Goal: Task Accomplishment & Management: Manage account settings

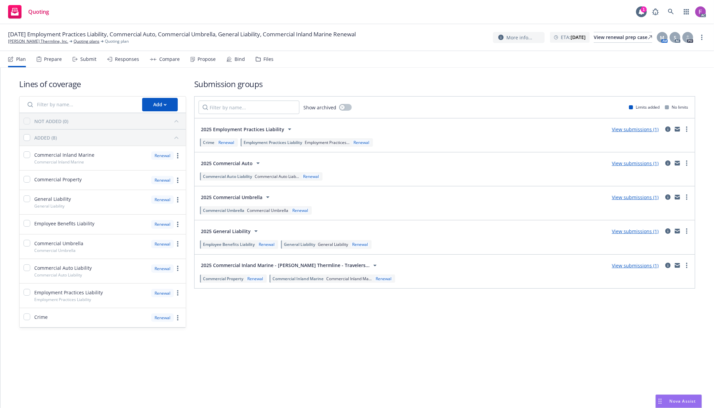
click at [260, 61] on div "Files" at bounding box center [265, 59] width 18 height 16
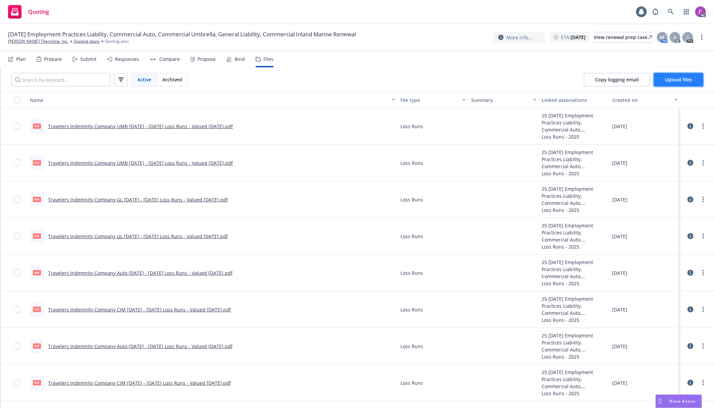
click at [681, 81] on span "Upload files" at bounding box center [678, 79] width 27 height 6
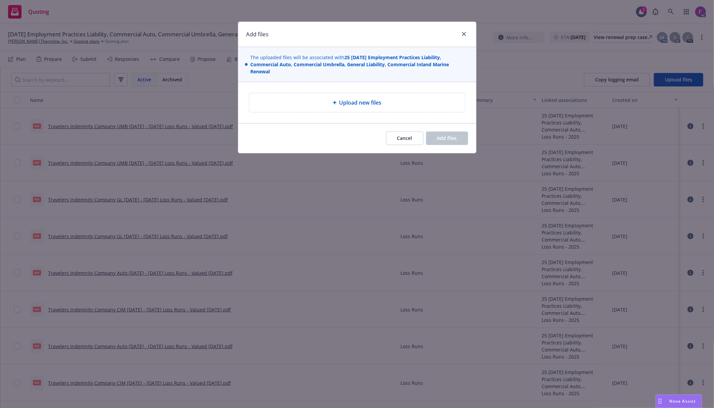
click at [342, 104] on span "Upload new files" at bounding box center [360, 102] width 42 height 8
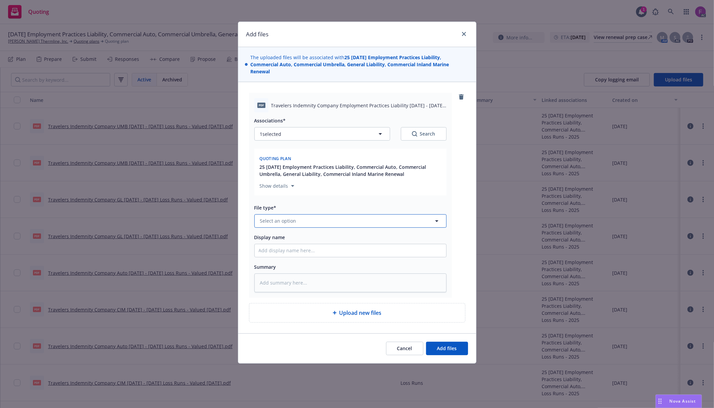
click at [304, 227] on button "Select an option" at bounding box center [350, 220] width 192 height 13
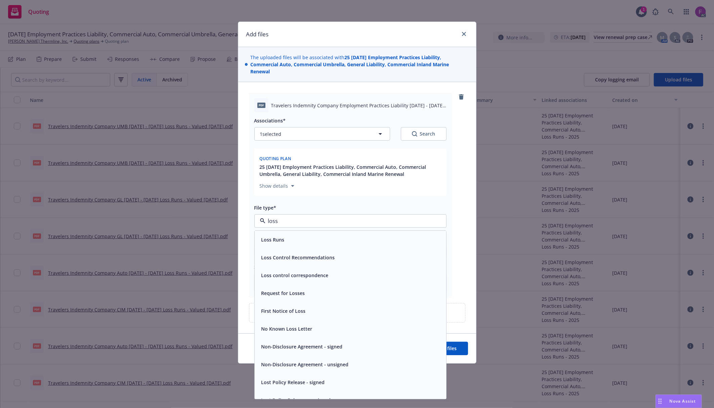
paste input "Loss Run"
type input "Loss Run"
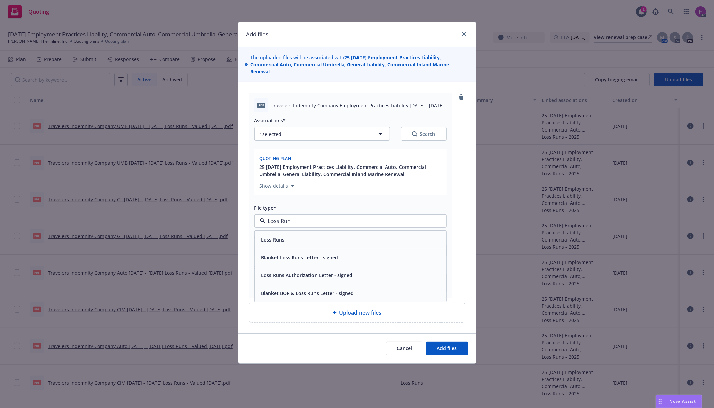
click at [280, 237] on span "Loss Runs" at bounding box center [272, 239] width 23 height 7
click at [308, 133] on button "1 selected" at bounding box center [322, 133] width 136 height 13
type textarea "x"
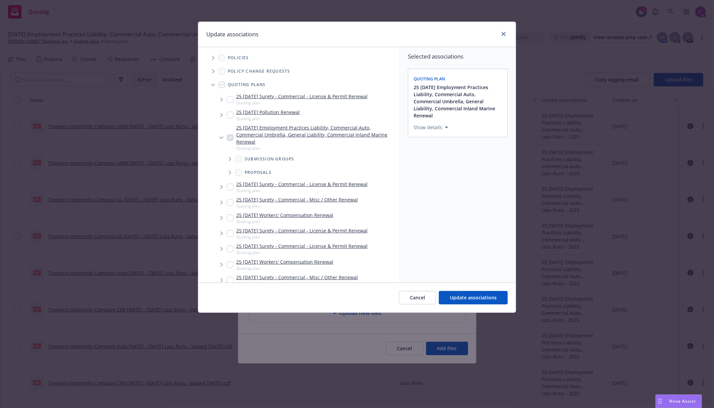
click at [212, 55] on span "Tree Example" at bounding box center [213, 57] width 11 height 11
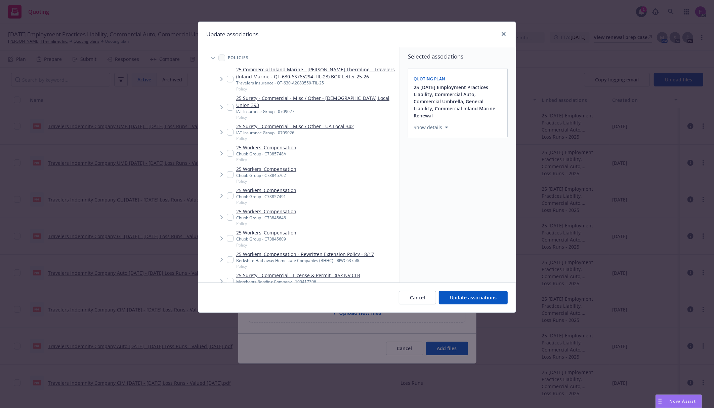
scroll to position [350, 0]
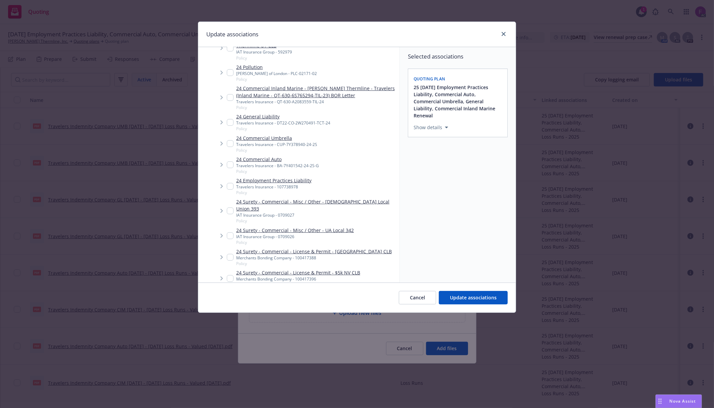
click at [229, 183] on input "Tree Example" at bounding box center [230, 186] width 7 height 7
checkbox input "true"
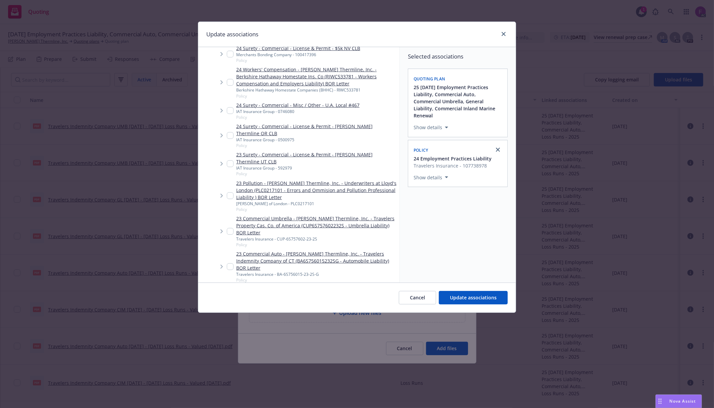
scroll to position [708, 0]
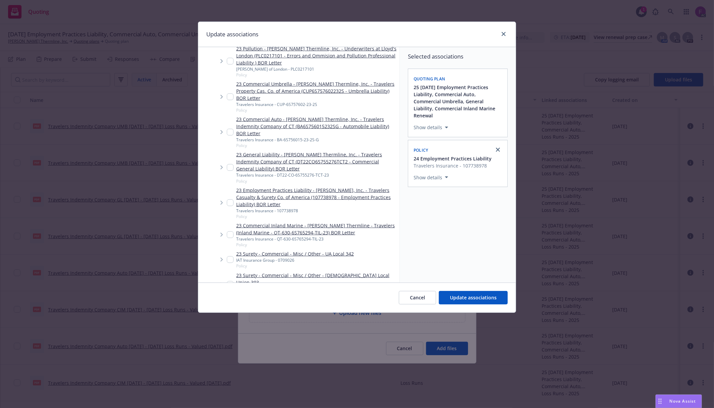
click at [230, 199] on input "Tree Example" at bounding box center [230, 202] width 7 height 7
checkbox input "true"
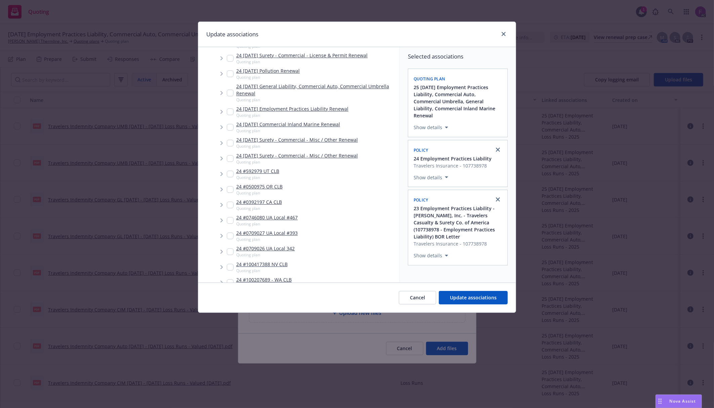
scroll to position [1483, 0]
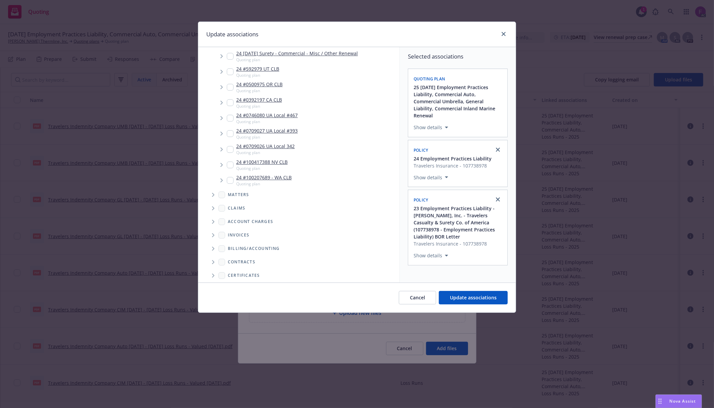
click at [213, 314] on icon "Folder Tree Example" at bounding box center [213, 316] width 3 height 4
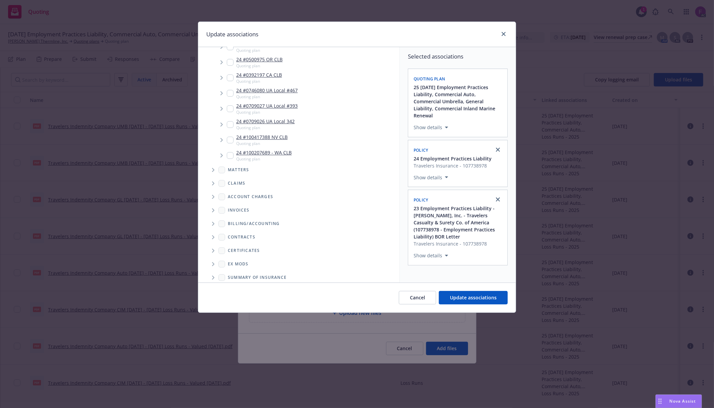
click at [234, 311] on input "Folder Tree Example" at bounding box center [231, 314] width 7 height 7
checkbox input "true"
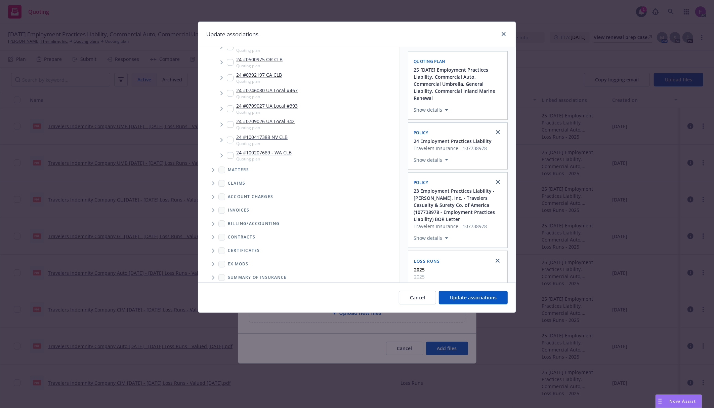
scroll to position [27, 0]
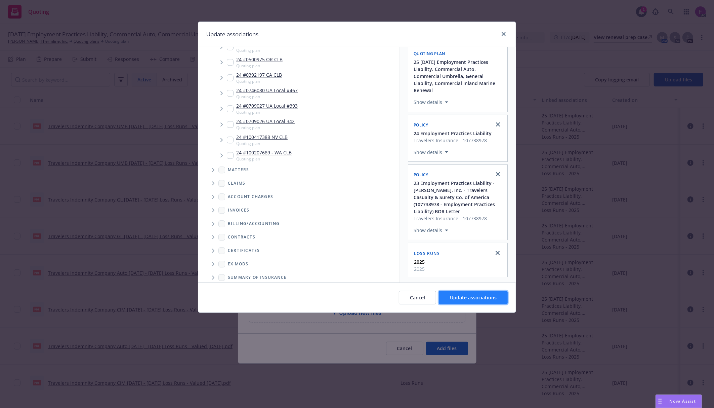
click at [470, 300] on span "Update associations" at bounding box center [473, 297] width 47 height 6
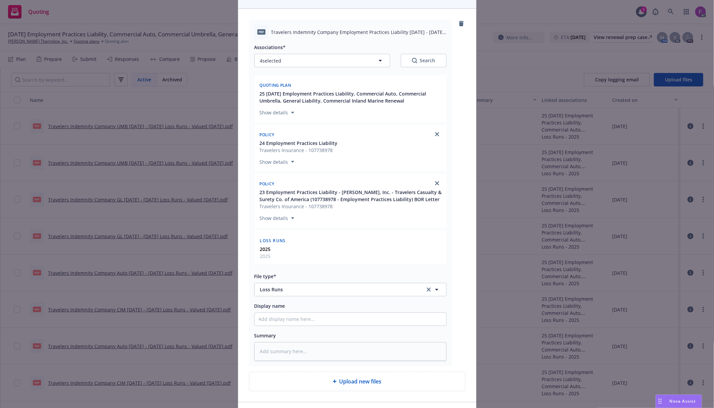
scroll to position [120, 0]
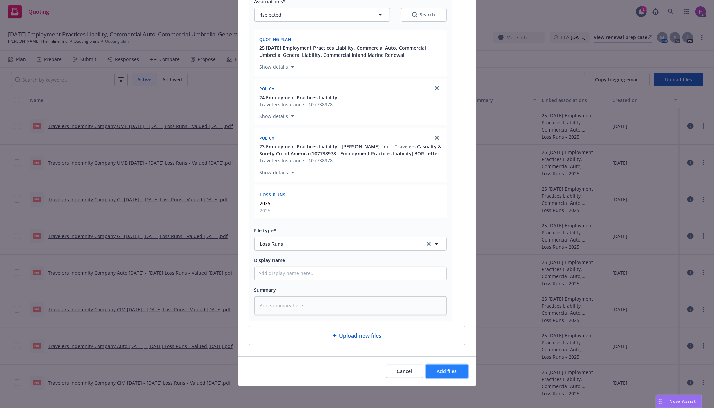
click at [460, 377] on button "Add files" at bounding box center [447, 370] width 42 height 13
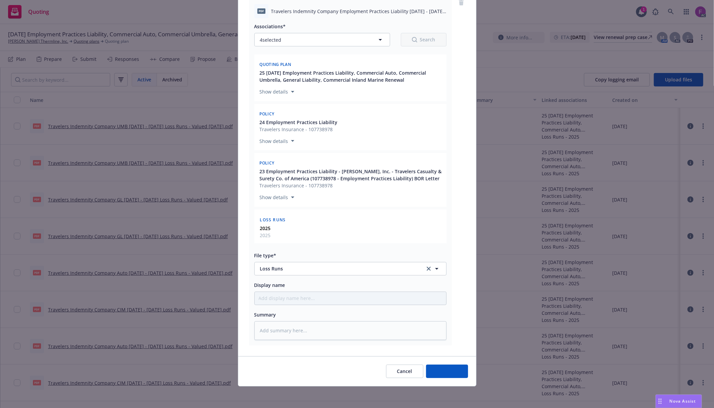
scroll to position [95, 0]
type textarea "x"
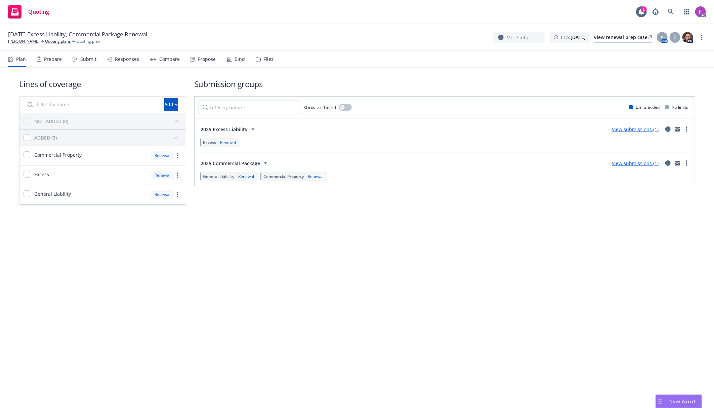
drag, startPoint x: 264, startPoint y: 54, endPoint x: 263, endPoint y: 57, distance: 3.4
click at [264, 54] on div "Files" at bounding box center [265, 59] width 18 height 16
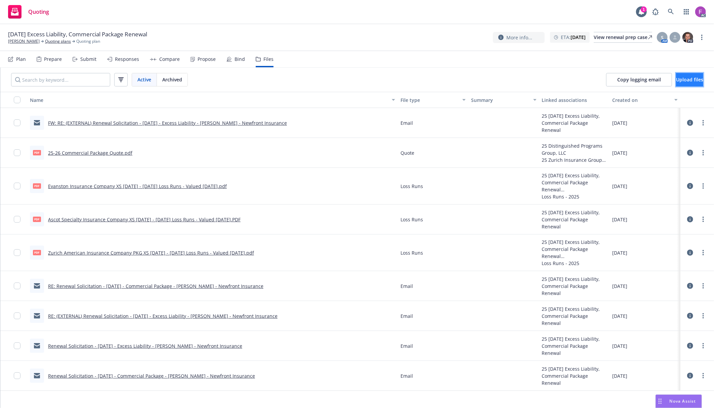
click at [676, 84] on button "Upload files" at bounding box center [689, 79] width 27 height 13
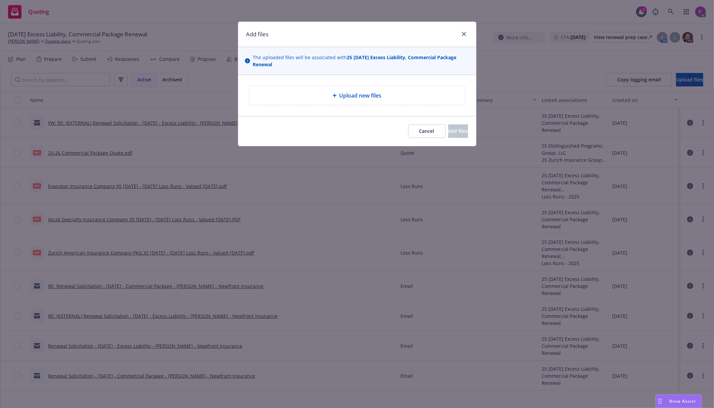
click at [333, 93] on div "Upload new files" at bounding box center [357, 95] width 205 height 8
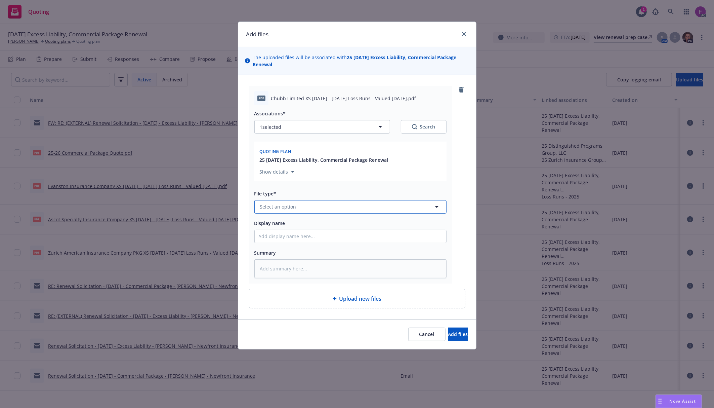
click at [322, 208] on button "Select an option" at bounding box center [350, 206] width 192 height 13
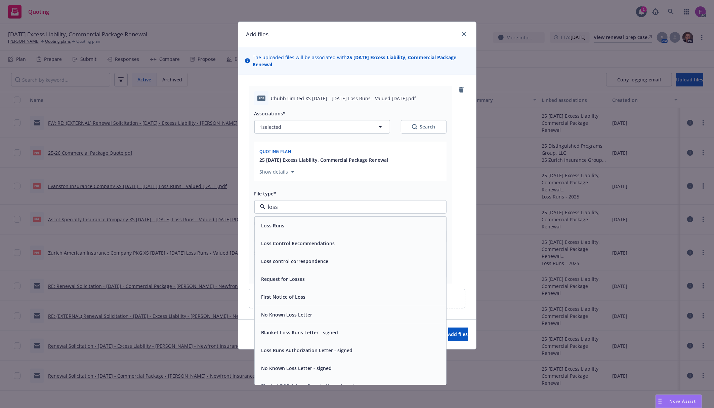
paste input "Loss Run"
type input "Loss Run"
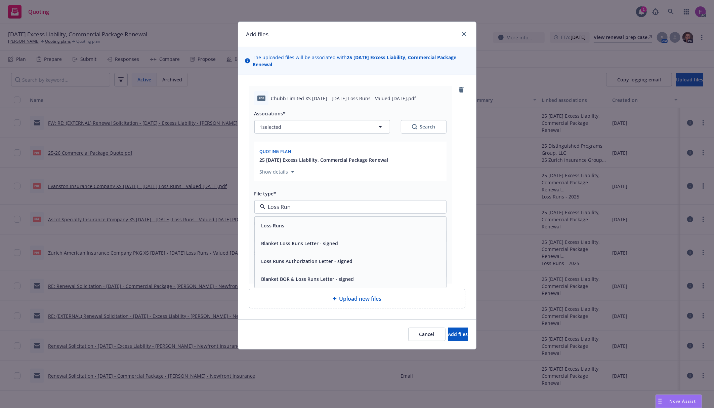
click at [279, 225] on span "Loss Runs" at bounding box center [272, 225] width 23 height 7
click at [302, 130] on button "1 selected" at bounding box center [322, 126] width 136 height 13
type textarea "x"
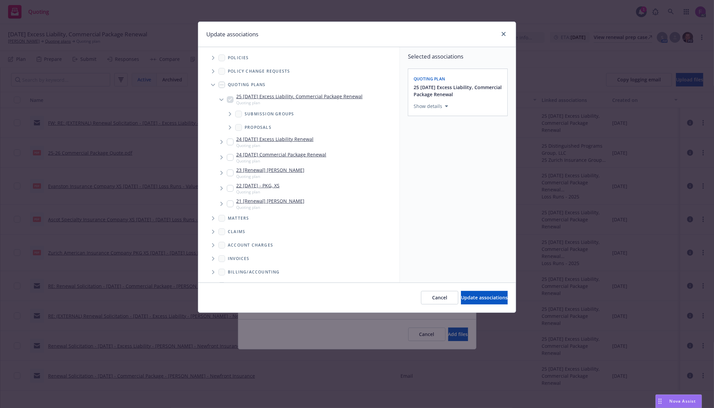
click at [212, 59] on icon "Tree Example" at bounding box center [213, 58] width 3 height 4
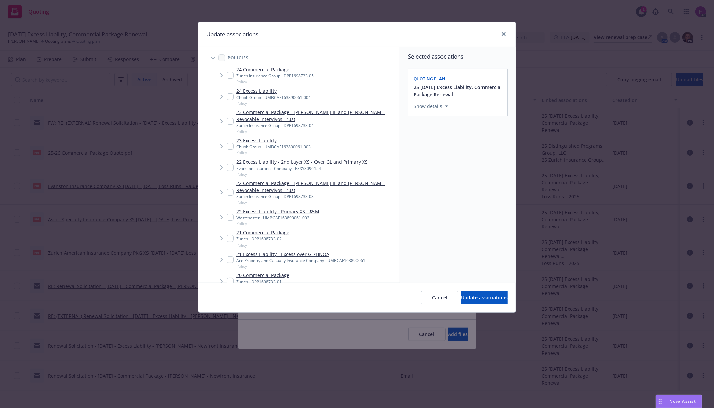
click at [228, 94] on input "Tree Example" at bounding box center [230, 96] width 7 height 7
checkbox input "true"
click at [228, 150] on div "23 Excess Liability Chubb Group - UMBCAF163890061-003 Policy" at bounding box center [269, 146] width 84 height 18
checkbox input "true"
click at [231, 216] on input "Tree Example" at bounding box center [230, 217] width 7 height 7
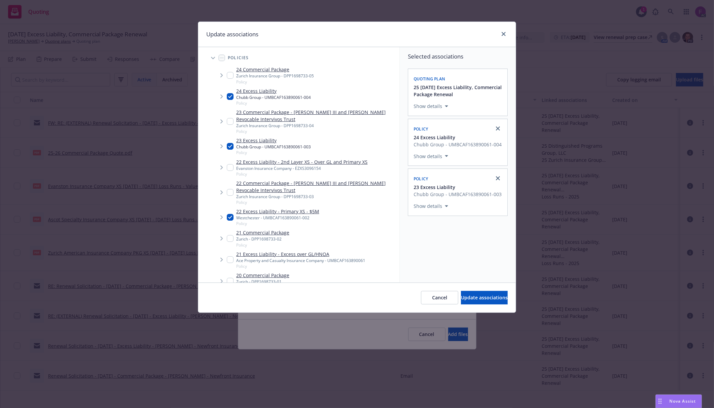
checkbox input "true"
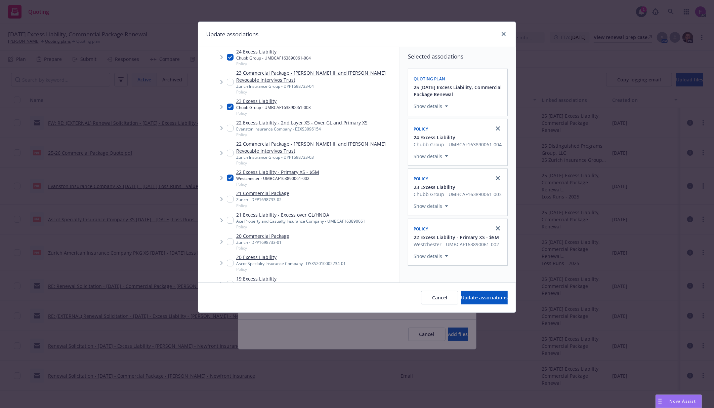
scroll to position [45, 0]
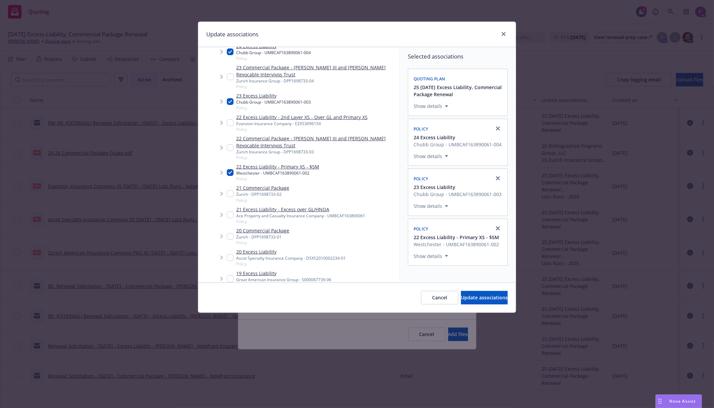
click at [231, 217] on input "Tree Example" at bounding box center [230, 214] width 7 height 7
checkbox input "true"
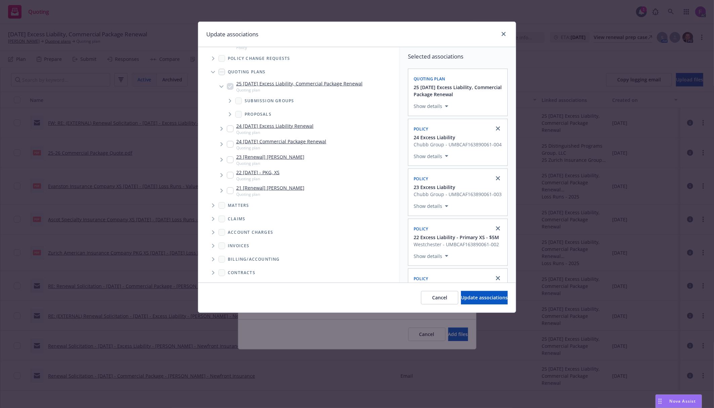
scroll to position [413, 0]
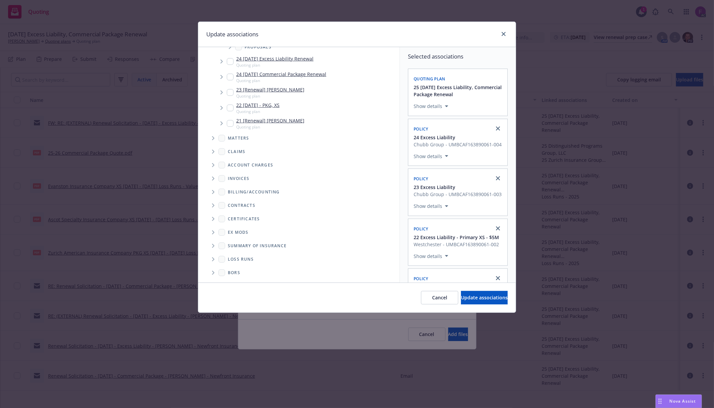
click at [212, 257] on icon "Folder Tree Example" at bounding box center [213, 259] width 3 height 4
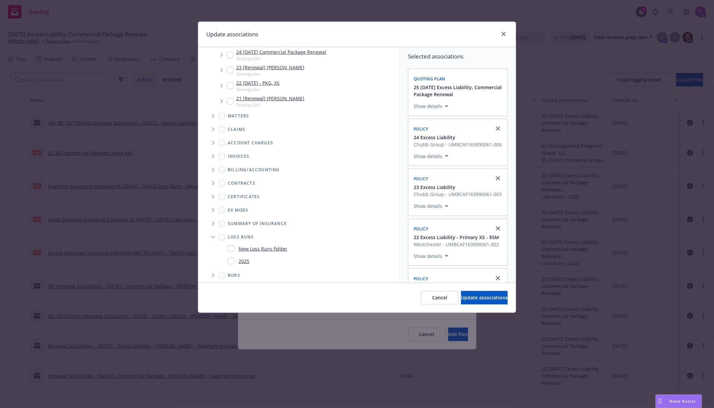
scroll to position [439, 0]
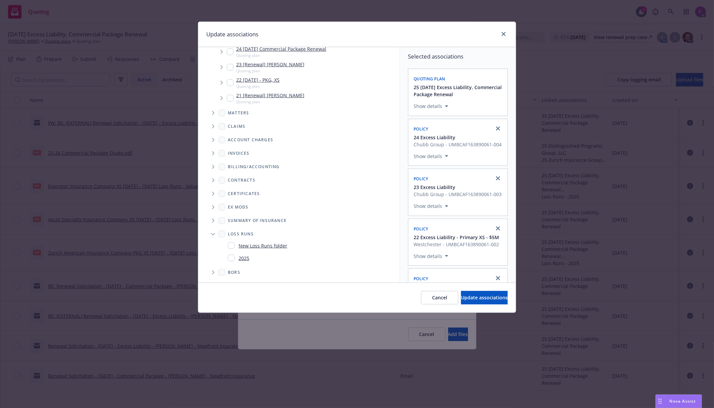
click at [229, 254] on input "Folder Tree Example" at bounding box center [231, 257] width 7 height 7
checkbox input "true"
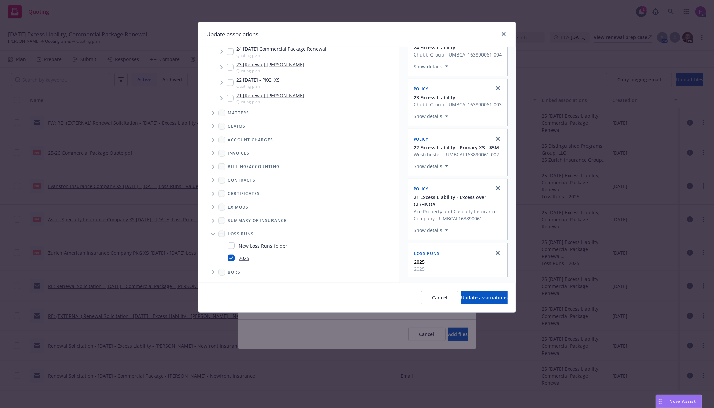
scroll to position [120, 0]
click at [461, 299] on span "Update associations" at bounding box center [484, 297] width 47 height 6
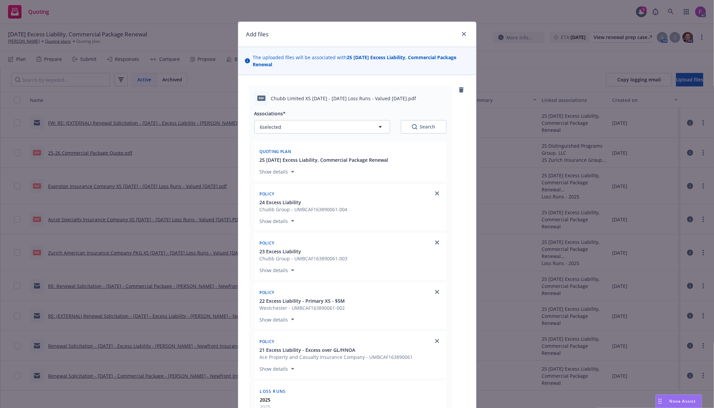
scroll to position [198, 0]
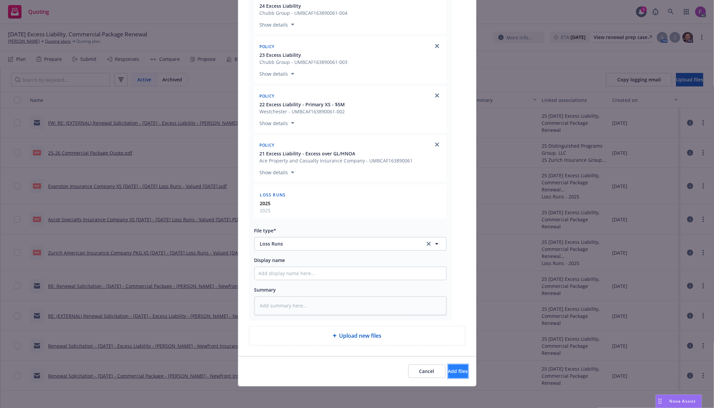
click at [448, 375] on button "Add files" at bounding box center [458, 370] width 20 height 13
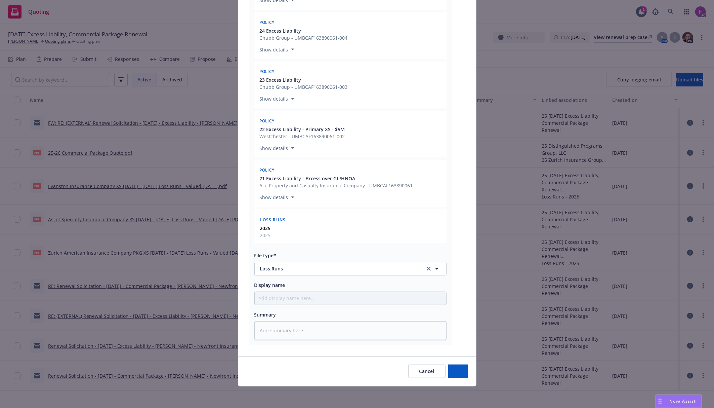
scroll to position [173, 0]
type textarea "x"
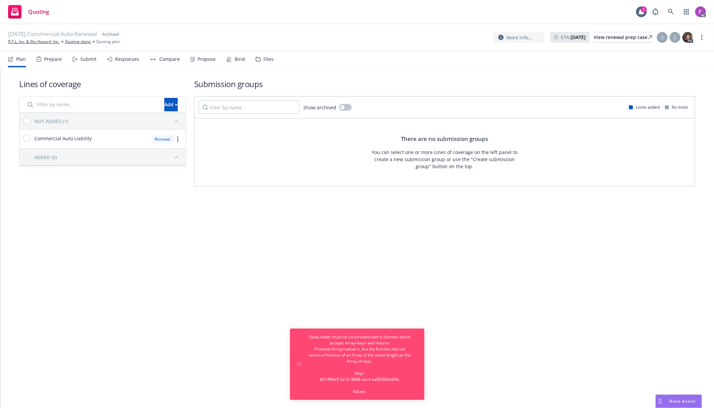
click at [264, 55] on div "Files" at bounding box center [265, 59] width 18 height 16
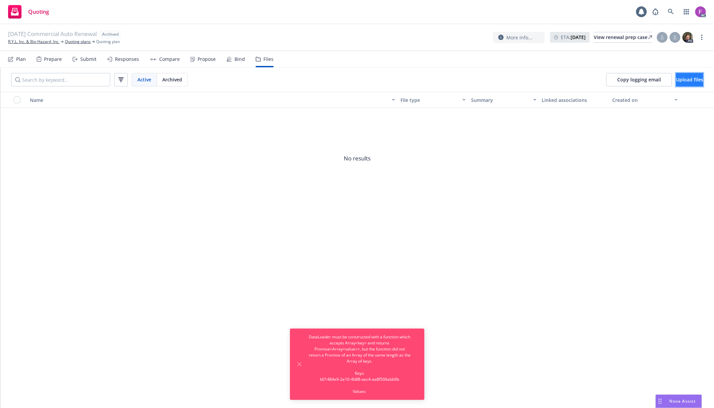
click at [687, 77] on span "Upload files" at bounding box center [689, 79] width 27 height 6
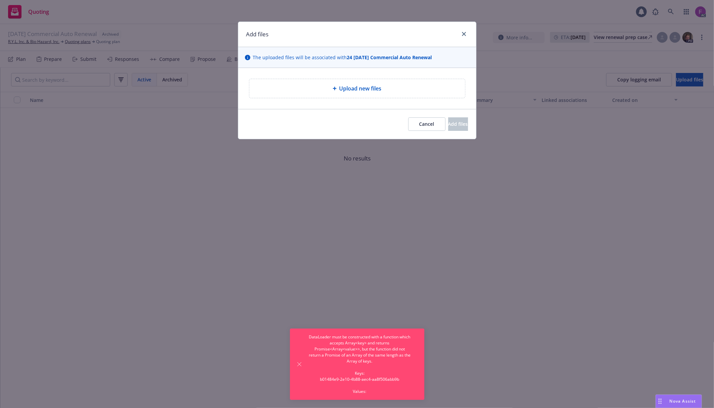
click at [352, 97] on div "Upload new files" at bounding box center [357, 88] width 216 height 19
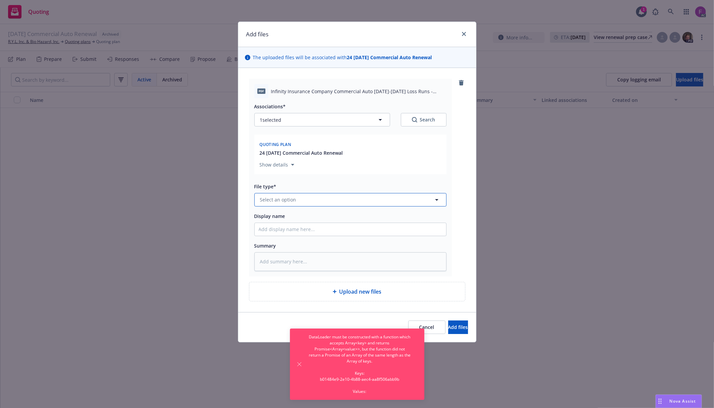
click at [327, 204] on button "Select an option" at bounding box center [350, 199] width 192 height 13
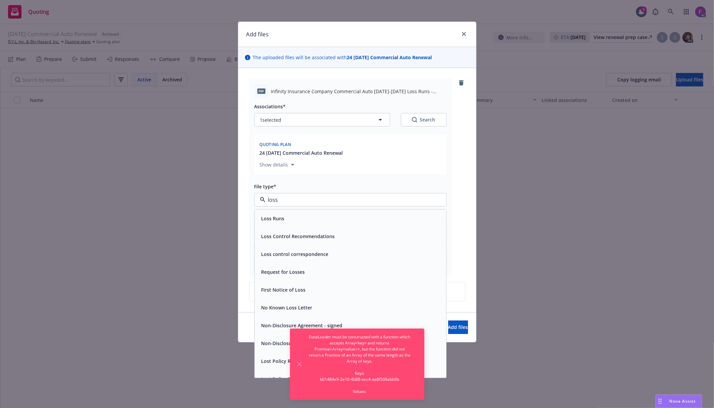
paste input "Loss Run"
type input "Loss Run"
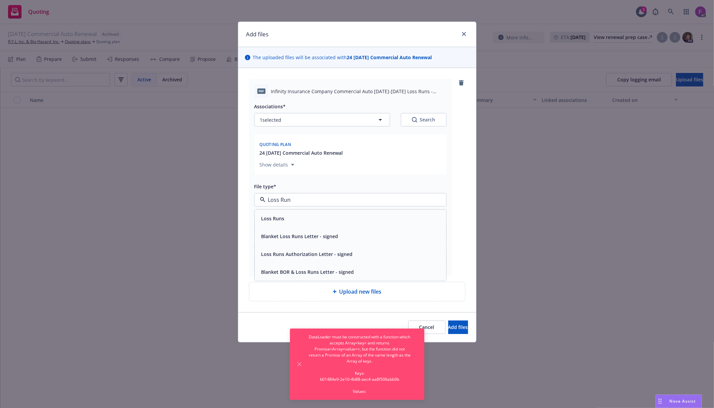
click at [287, 214] on div "Loss Runs" at bounding box center [351, 218] width 184 height 10
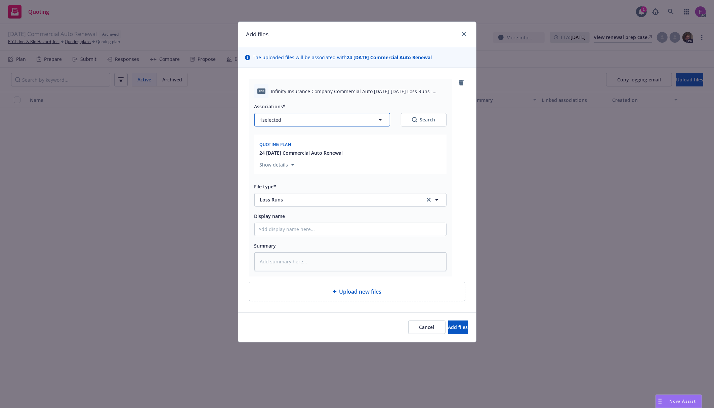
click at [288, 121] on button "1 selected" at bounding box center [322, 119] width 136 height 13
type textarea "x"
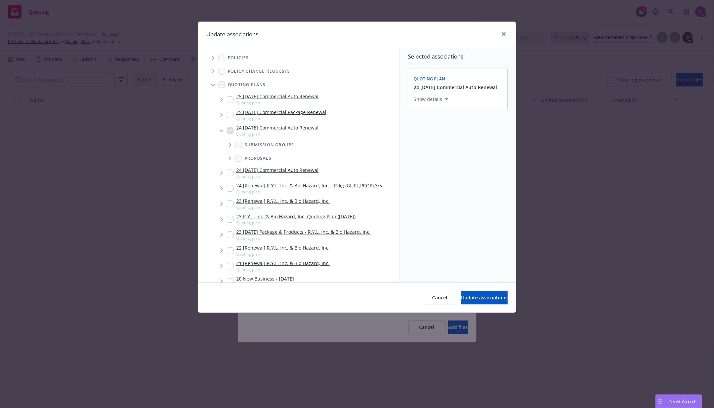
click at [210, 56] on span "Tree Example" at bounding box center [213, 57] width 11 height 11
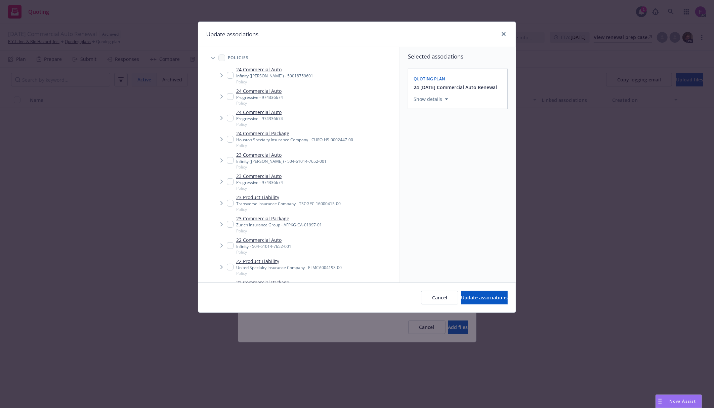
click at [266, 37] on div "Update associations" at bounding box center [357, 34] width 318 height 25
drag, startPoint x: 231, startPoint y: 159, endPoint x: 206, endPoint y: 203, distance: 50.5
click at [230, 159] on input "Tree Example" at bounding box center [230, 160] width 7 height 7
checkbox input "true"
click at [229, 246] on input "Tree Example" at bounding box center [230, 245] width 7 height 7
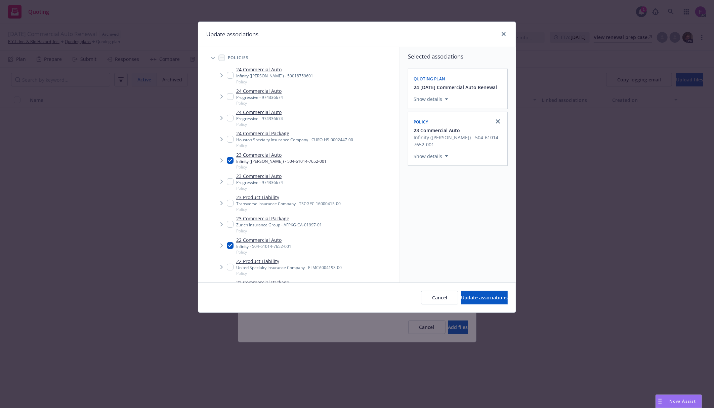
checkbox input "true"
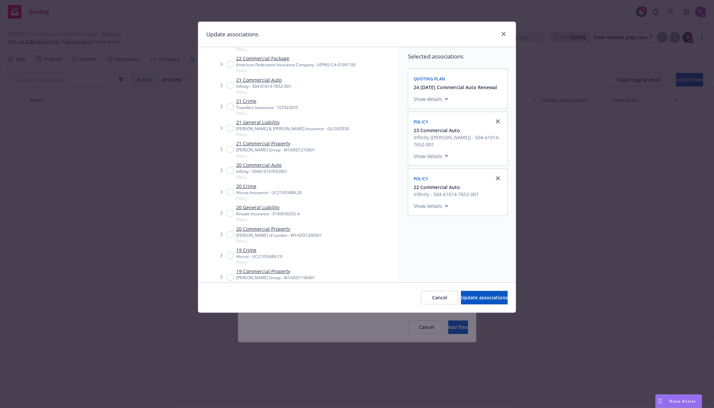
click at [231, 168] on input "Tree Example" at bounding box center [230, 170] width 7 height 7
checkbox input "true"
click at [230, 83] on input "Tree Example" at bounding box center [230, 85] width 7 height 7
checkbox input "true"
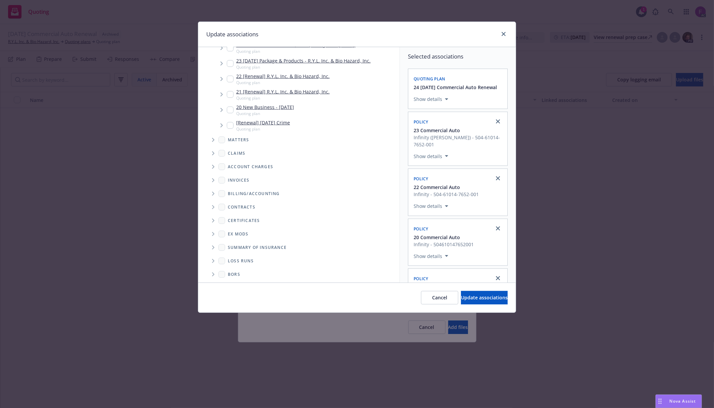
scroll to position [642, 0]
click at [212, 257] on icon "Folder Tree Example" at bounding box center [213, 258] width 3 height 4
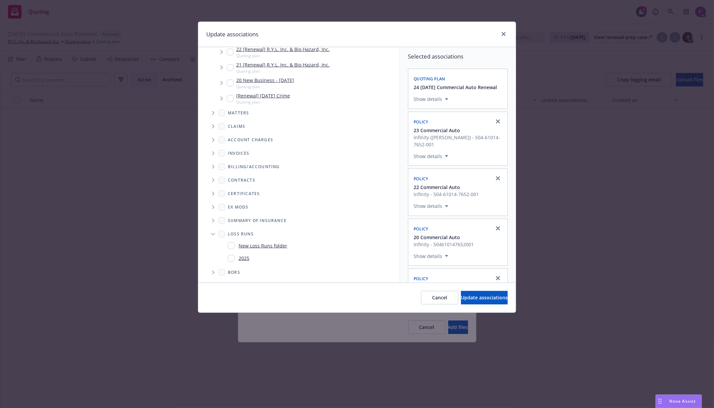
click at [230, 257] on input "Folder Tree Example" at bounding box center [231, 258] width 7 height 7
checkbox input "true"
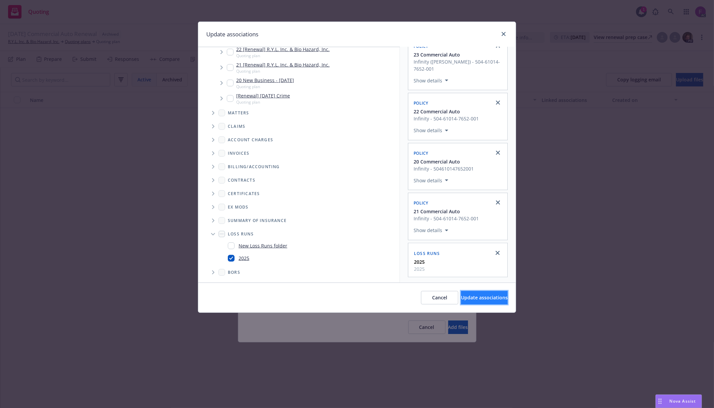
click at [463, 296] on span "Update associations" at bounding box center [484, 297] width 47 height 6
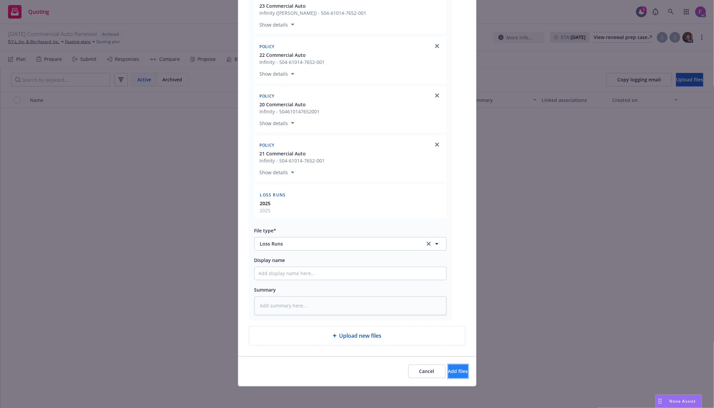
click at [448, 366] on button "Add files" at bounding box center [458, 370] width 20 height 13
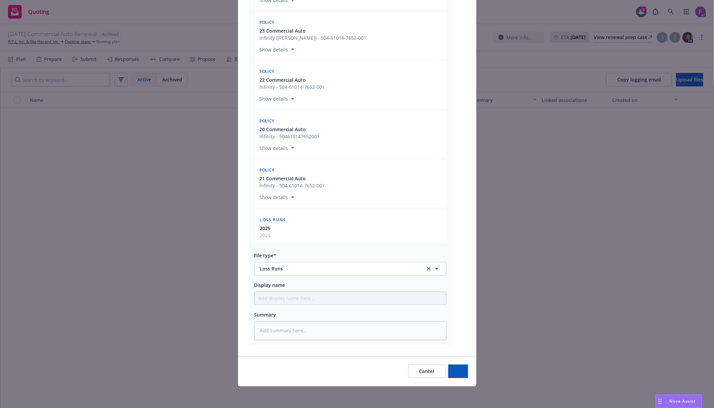
scroll to position [166, 0]
type textarea "x"
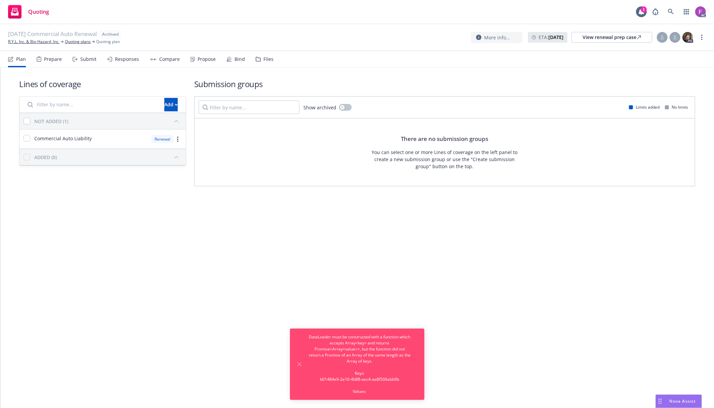
click at [264, 58] on div "Files" at bounding box center [268, 58] width 10 height 5
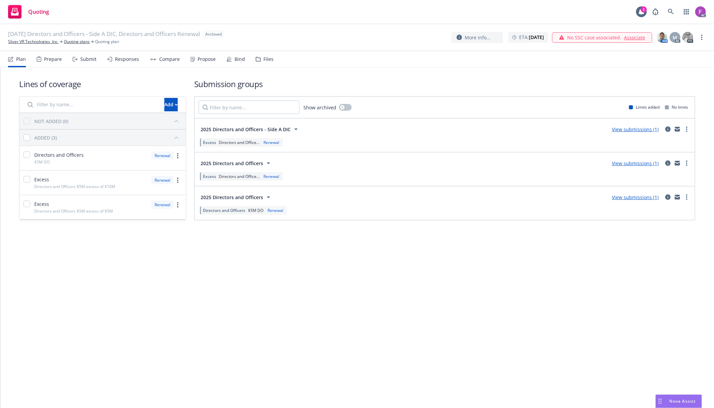
click at [265, 59] on div "Files" at bounding box center [268, 58] width 10 height 5
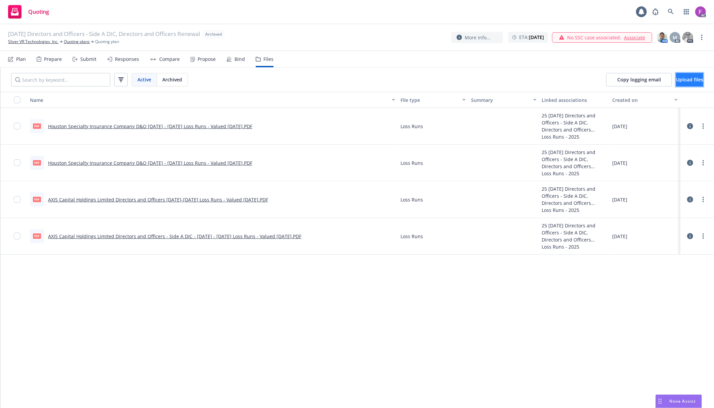
click at [676, 80] on span "Upload files" at bounding box center [689, 79] width 27 height 6
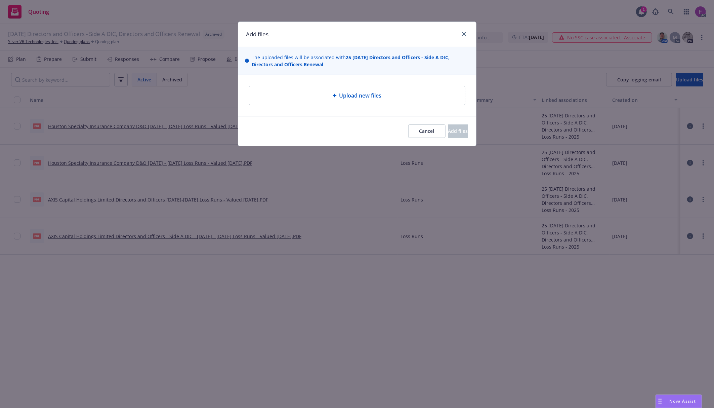
click at [333, 92] on div "Upload new files" at bounding box center [357, 95] width 205 height 8
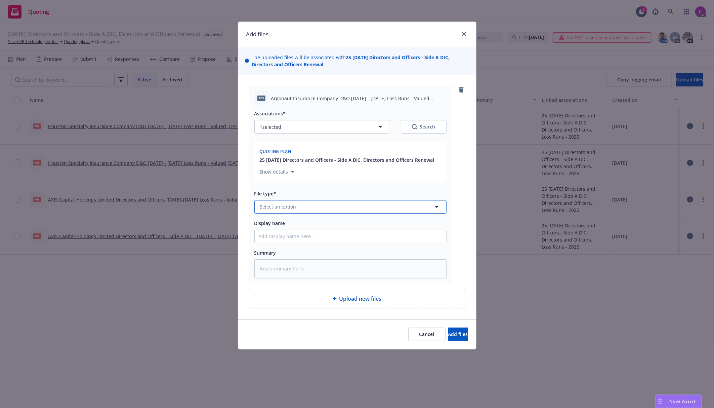
click at [292, 206] on span "Select an option" at bounding box center [278, 206] width 36 height 7
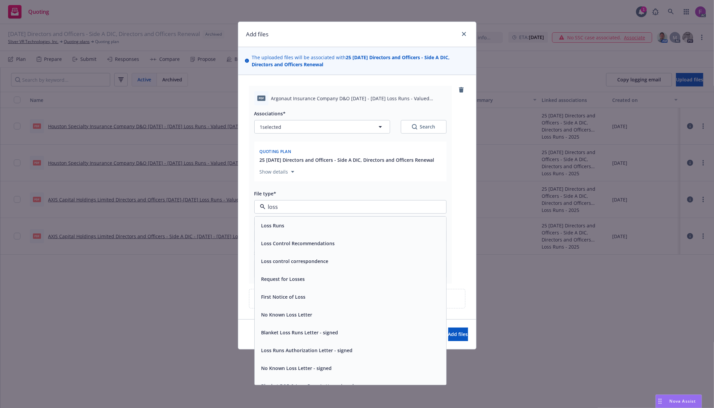
paste input "Loss Run"
type input "Loss Run"
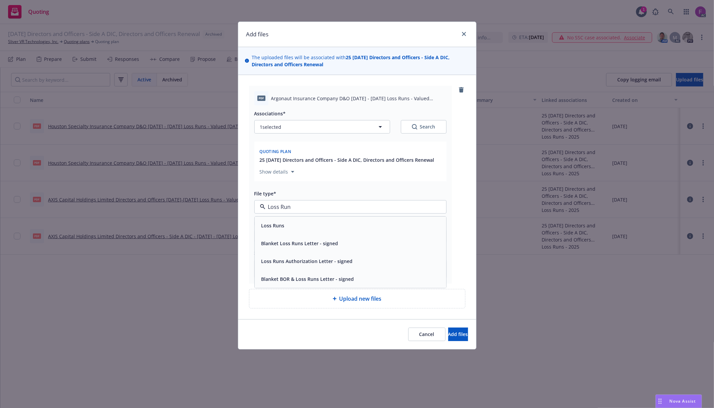
click at [276, 229] on span "Loss Runs" at bounding box center [272, 225] width 23 height 7
click at [301, 126] on button "1 selected" at bounding box center [322, 126] width 136 height 13
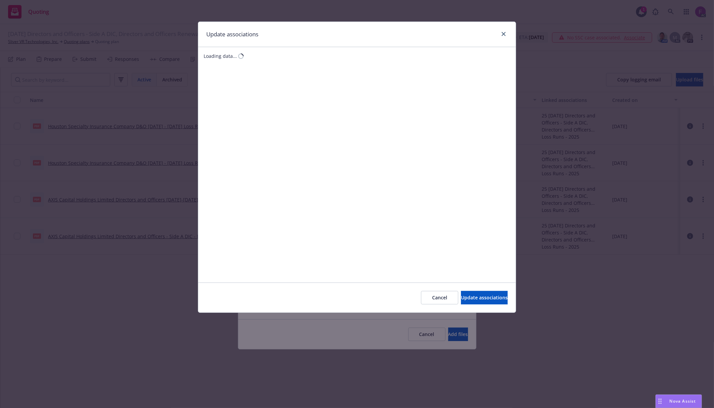
type textarea "x"
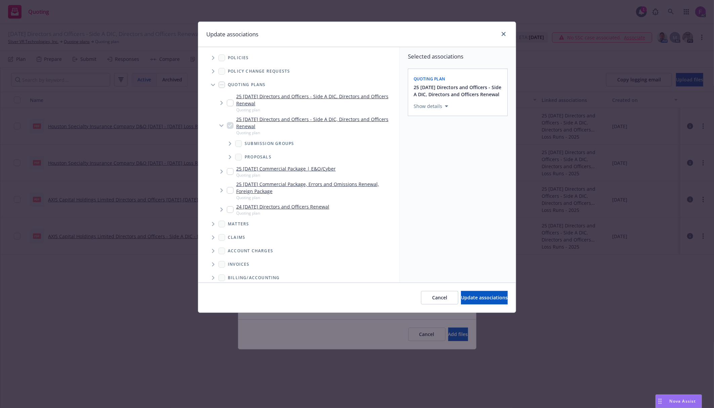
click at [214, 60] on span "Tree Example" at bounding box center [213, 57] width 11 height 11
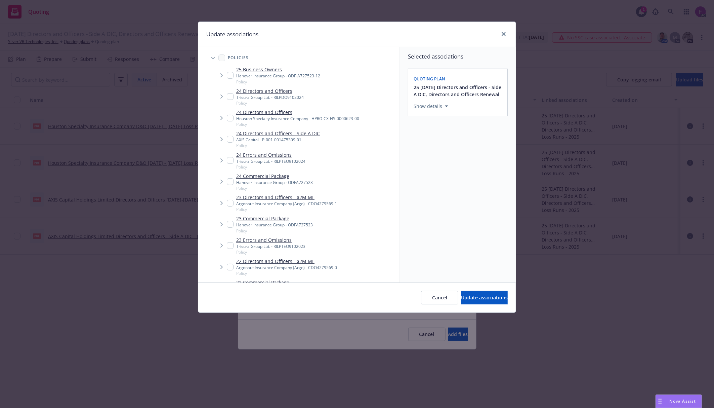
scroll to position [230, 0]
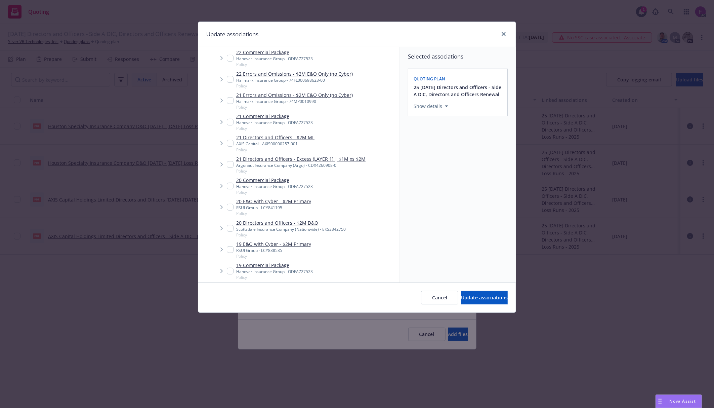
click at [230, 164] on input "Tree Example" at bounding box center [230, 164] width 7 height 7
checkbox input "true"
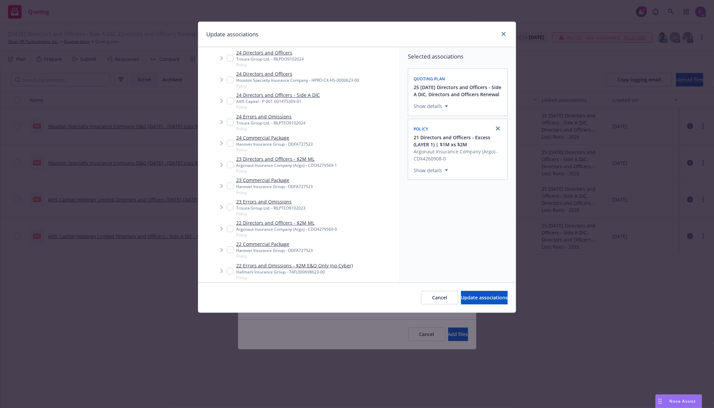
click at [232, 164] on input "Tree Example" at bounding box center [230, 164] width 7 height 7
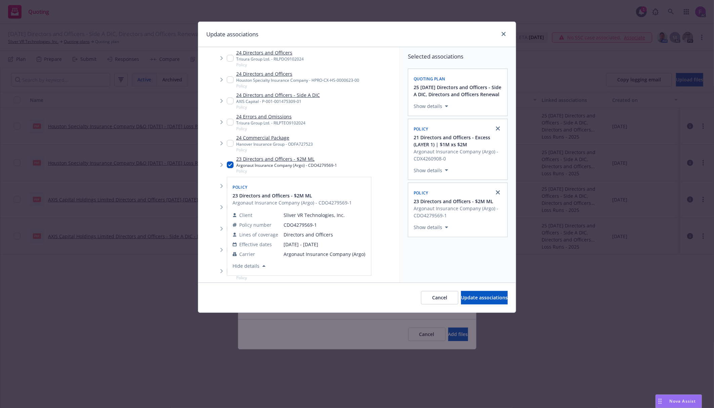
drag, startPoint x: 230, startPoint y: 229, endPoint x: 201, endPoint y: 190, distance: 48.5
click at [230, 229] on div "Policy 23 Directors and Officers - $2M ML Argonaut Insurance Company (Argo) - C…" at bounding box center [299, 226] width 144 height 98
click at [233, 167] on input "Tree Example" at bounding box center [230, 164] width 7 height 7
checkbox input "true"
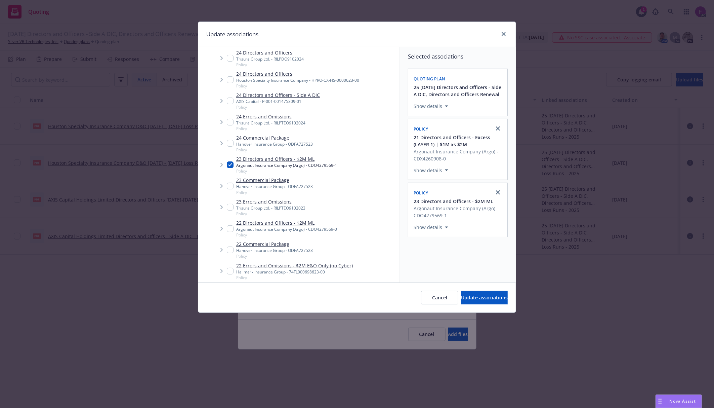
click at [229, 231] on input "Tree Example" at bounding box center [230, 228] width 7 height 7
checkbox input "true"
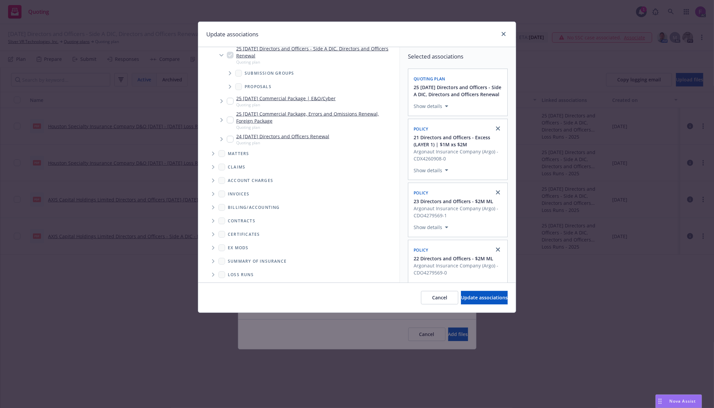
scroll to position [682, 0]
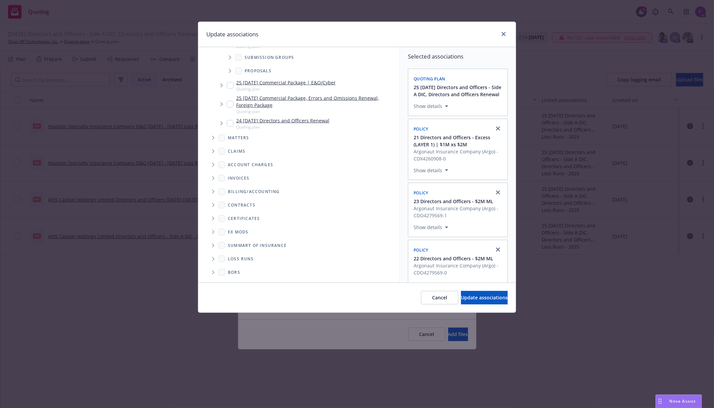
click at [211, 257] on span "Folder Tree Example" at bounding box center [213, 258] width 11 height 11
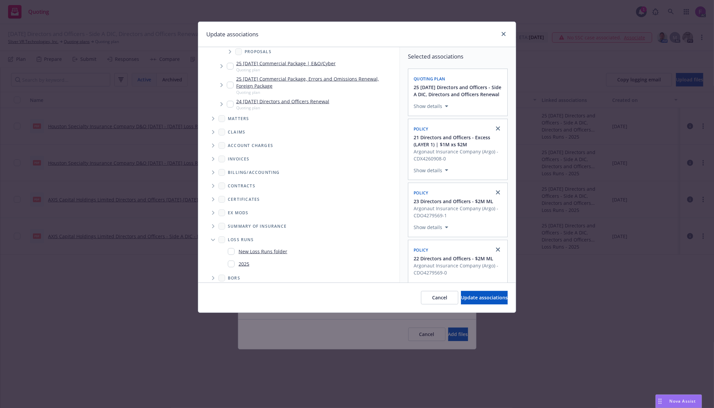
scroll to position [706, 0]
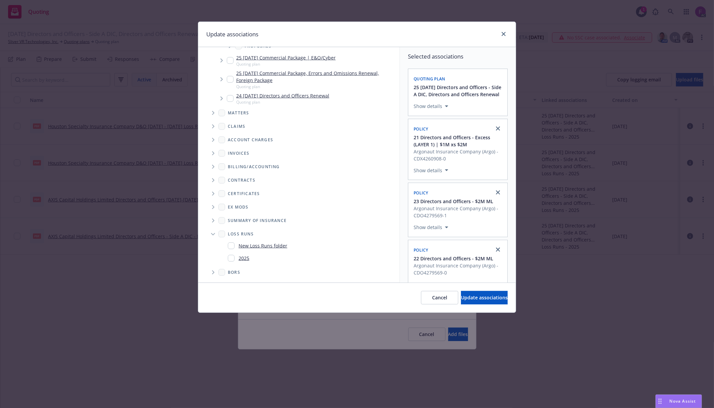
click at [231, 257] on input "Folder Tree Example" at bounding box center [231, 258] width 7 height 7
checkbox input "true"
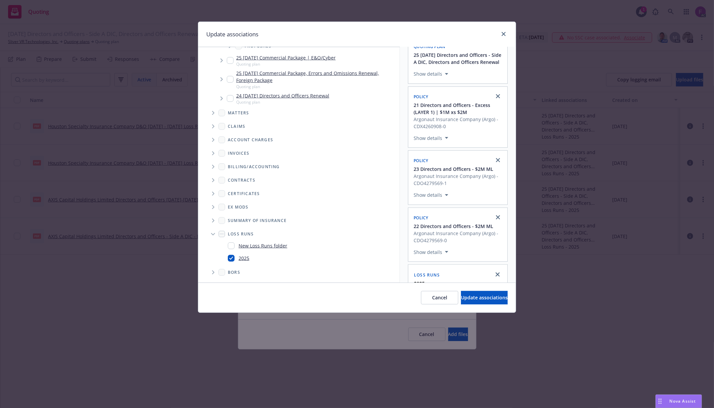
scroll to position [63, 0]
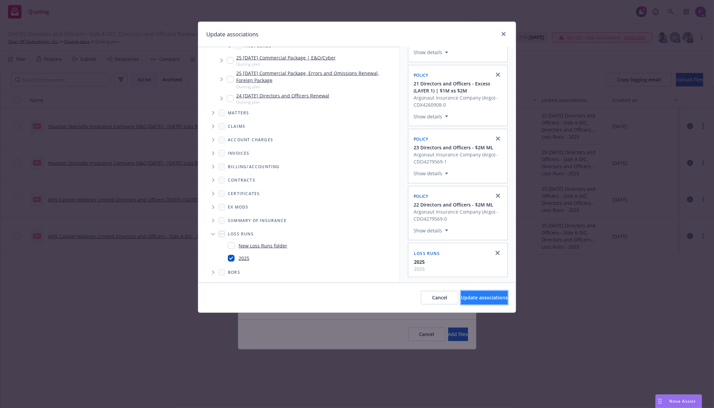
click at [461, 296] on span "Update associations" at bounding box center [484, 297] width 47 height 6
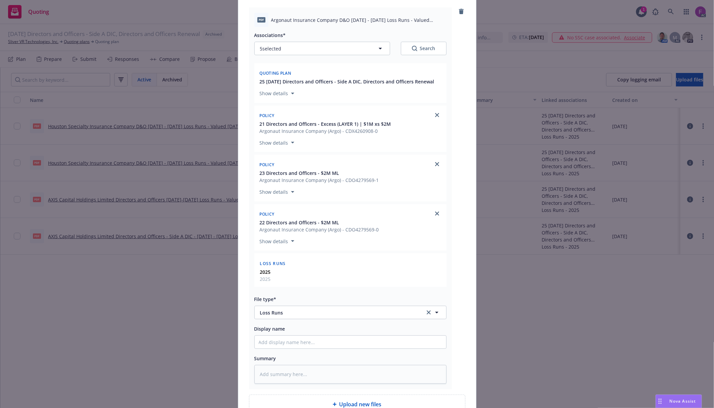
scroll to position [149, 0]
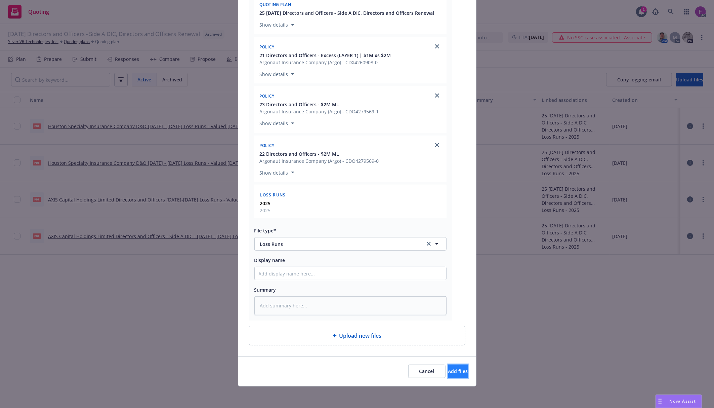
click at [448, 371] on span "Add files" at bounding box center [458, 371] width 20 height 6
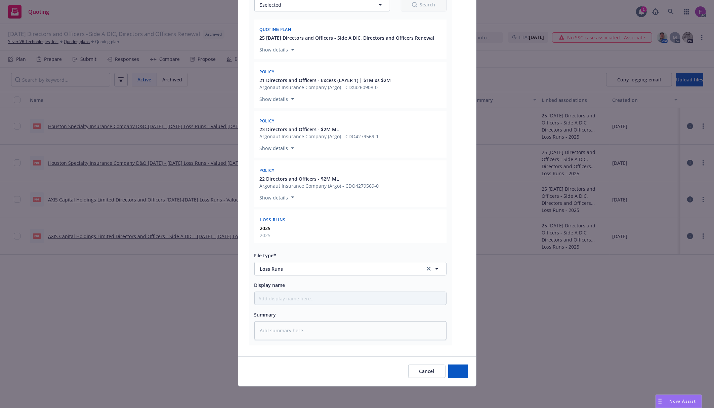
scroll to position [124, 0]
type textarea "x"
